Goal: Transaction & Acquisition: Purchase product/service

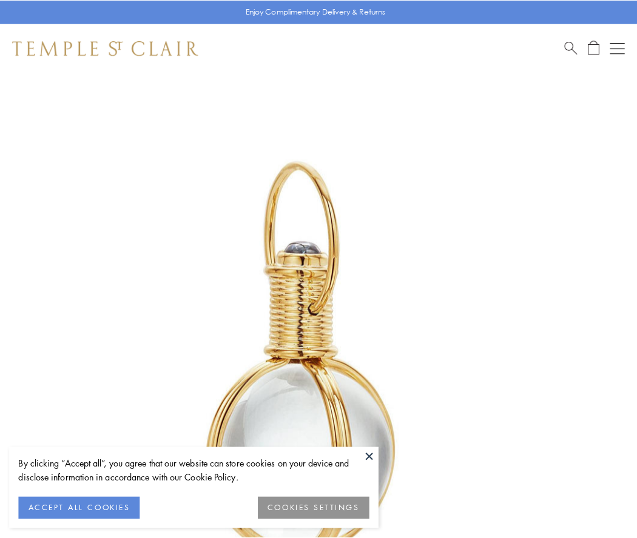
scroll to position [316, 0]
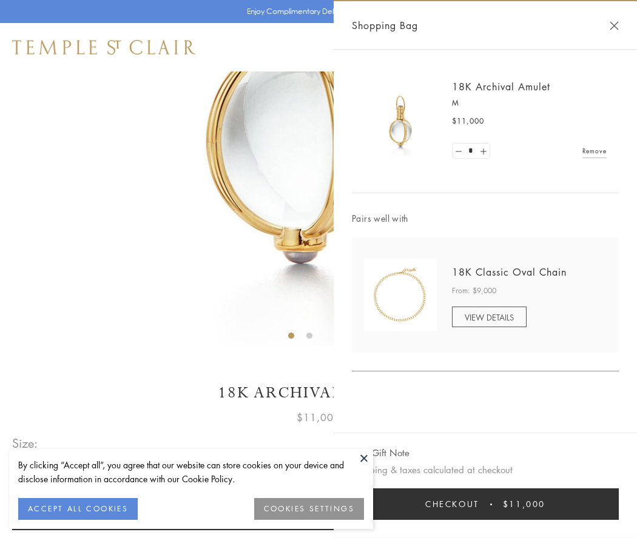
click at [485, 504] on button "Checkout $11,000" at bounding box center [485, 505] width 267 height 32
